Goal: Task Accomplishment & Management: Manage account settings

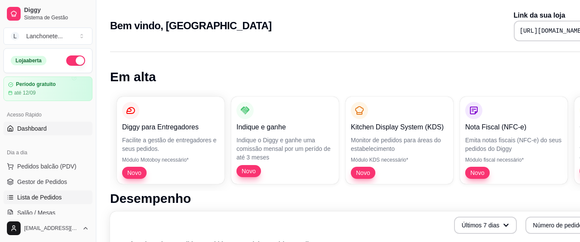
click at [41, 201] on span "Lista de Pedidos" at bounding box center [39, 197] width 45 height 9
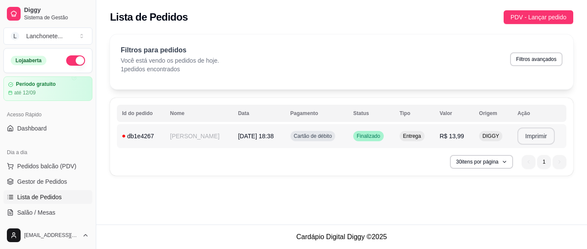
click at [529, 131] on button "Imprimir" at bounding box center [535, 136] width 37 height 17
click at [537, 137] on button "Imprimir" at bounding box center [536, 136] width 36 height 17
click at [530, 136] on button "Imprimir" at bounding box center [536, 136] width 36 height 17
click at [522, 140] on button "Imprimir" at bounding box center [535, 136] width 37 height 17
click at [531, 130] on button "Imprimir" at bounding box center [536, 136] width 36 height 17
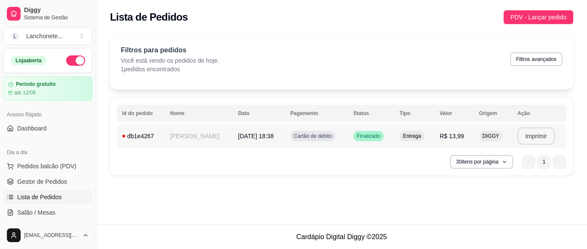
click at [534, 140] on button "Imprimir" at bounding box center [535, 136] width 37 height 17
drag, startPoint x: 534, startPoint y: 140, endPoint x: 463, endPoint y: 183, distance: 82.3
click at [463, 183] on div "**********" at bounding box center [341, 112] width 491 height 225
click at [529, 21] on span "PDV - Lançar pedido" at bounding box center [538, 16] width 56 height 9
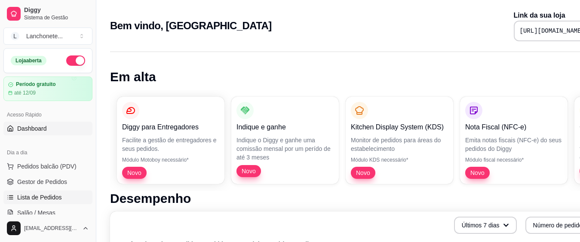
click at [46, 199] on span "Lista de Pedidos" at bounding box center [39, 197] width 45 height 9
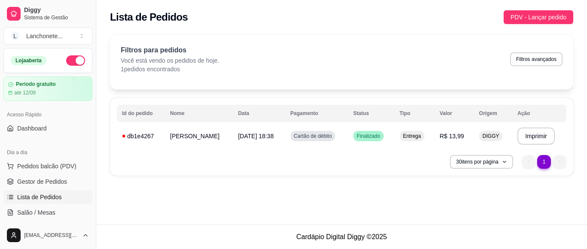
click at [46, 199] on span "Lista de Pedidos" at bounding box center [39, 197] width 45 height 9
click at [41, 194] on span "Lista de Pedidos" at bounding box center [39, 197] width 45 height 9
click at [529, 136] on button "Imprimir" at bounding box center [535, 136] width 37 height 17
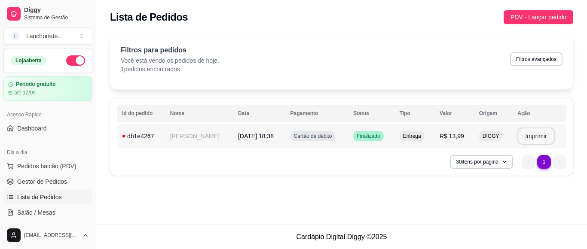
click at [536, 137] on button "Imprimir" at bounding box center [535, 136] width 37 height 17
click at [84, 89] on div at bounding box center [82, 87] width 21 height 21
click at [22, 198] on span "Lista de Pedidos" at bounding box center [39, 197] width 45 height 9
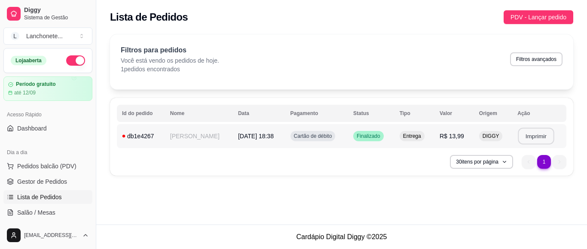
click at [533, 134] on button "Imprimir" at bounding box center [536, 136] width 36 height 17
click at [355, 135] on span "Finalizado" at bounding box center [368, 136] width 27 height 7
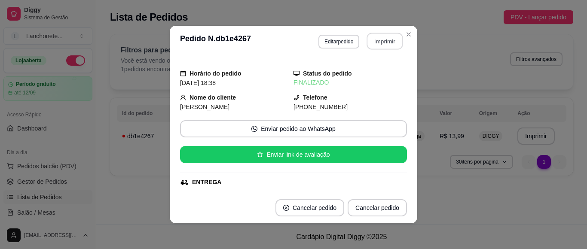
click at [391, 38] on button "Imprimir" at bounding box center [385, 41] width 36 height 17
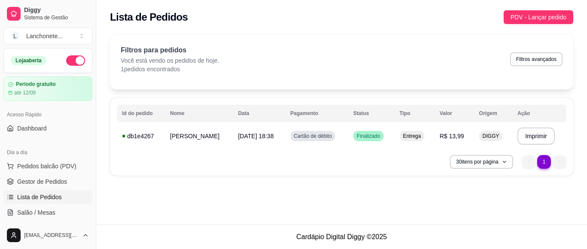
click at [41, 192] on link "Lista de Pedidos" at bounding box center [47, 197] width 89 height 14
click at [66, 61] on button "button" at bounding box center [75, 60] width 19 height 10
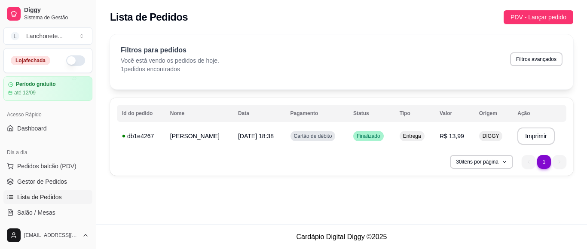
click at [73, 62] on button "button" at bounding box center [75, 60] width 19 height 10
click at [530, 133] on button "Imprimir" at bounding box center [536, 136] width 36 height 17
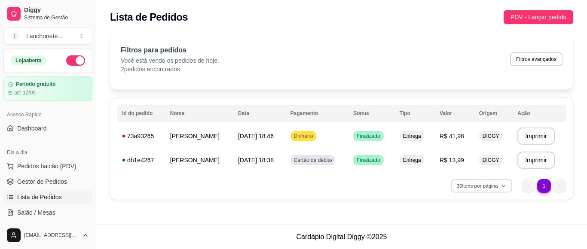
click at [506, 185] on icon "button" at bounding box center [503, 185] width 5 height 5
click at [530, 187] on ul "1 1" at bounding box center [544, 186] width 45 height 14
click at [529, 185] on ul "1 1" at bounding box center [544, 186] width 45 height 14
click at [530, 55] on button "Filtros avançados" at bounding box center [536, 58] width 51 height 13
select select "0"
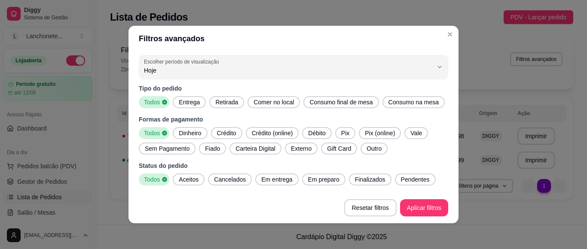
scroll to position [17, 0]
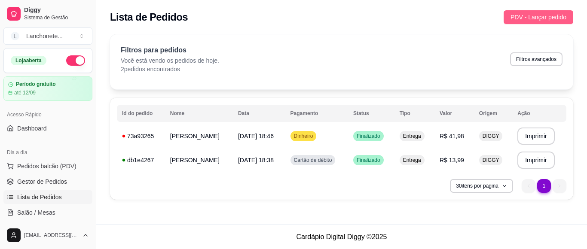
click at [560, 16] on span "PDV - Lançar pedido" at bounding box center [538, 16] width 56 height 9
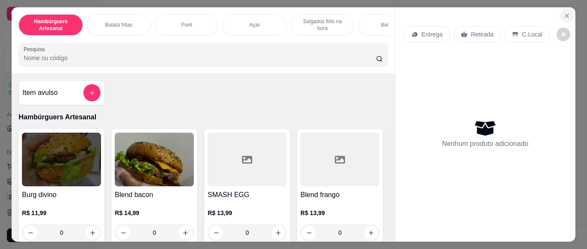
click at [563, 12] on icon "Close" at bounding box center [566, 15] width 7 height 7
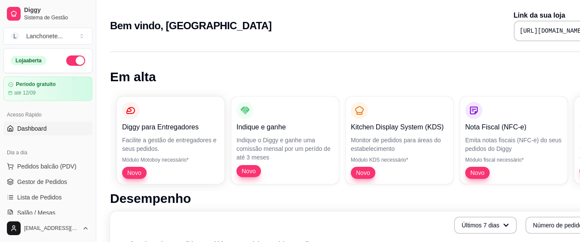
scroll to position [43, 0]
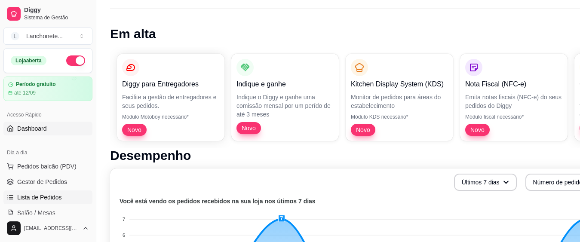
click at [39, 200] on span "Lista de Pedidos" at bounding box center [39, 197] width 45 height 9
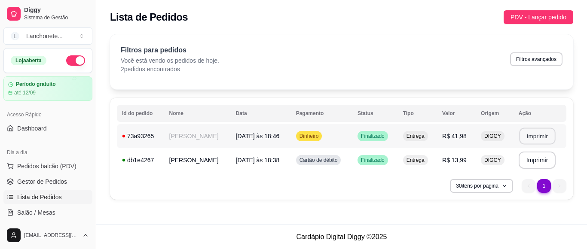
click at [540, 139] on button "Imprimir" at bounding box center [537, 136] width 36 height 17
click at [543, 164] on button "Imprimir" at bounding box center [537, 160] width 36 height 17
click at [276, 106] on th "Data" at bounding box center [261, 113] width 60 height 17
click at [542, 137] on button "Imprimir" at bounding box center [537, 136] width 36 height 17
